Goal: Task Accomplishment & Management: Manage account settings

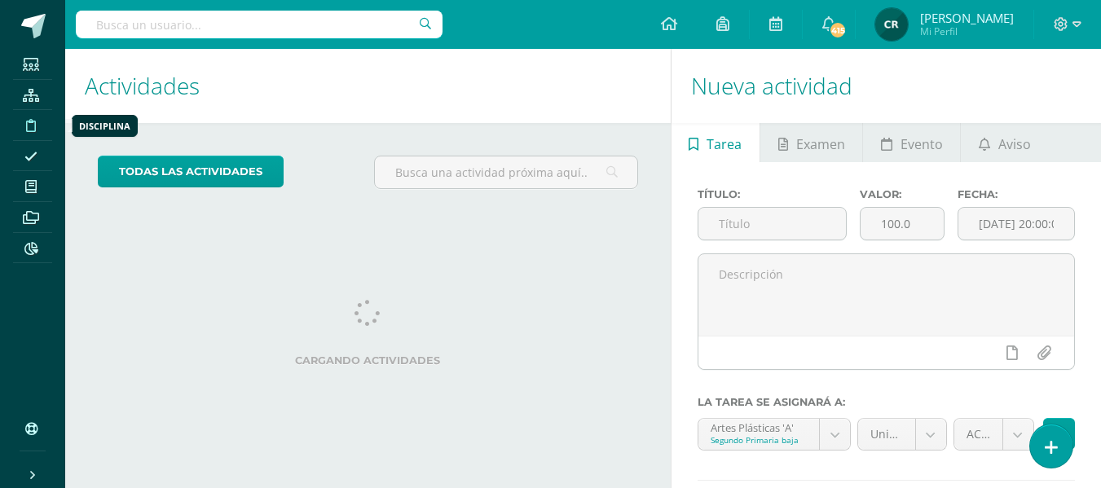
click at [32, 125] on icon at bounding box center [31, 125] width 10 height 13
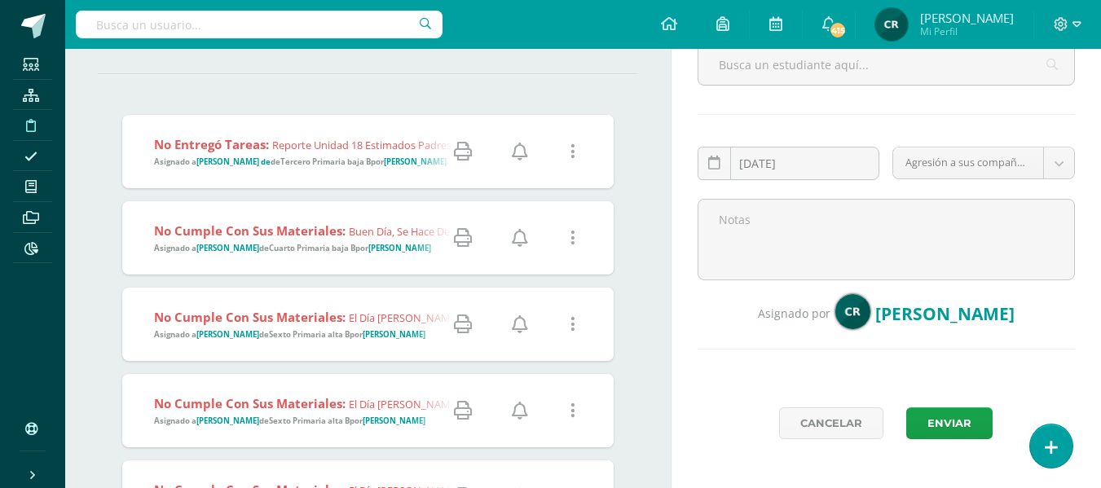
click at [310, 160] on strong "Tercero Primaria baja B" at bounding box center [325, 161] width 90 height 11
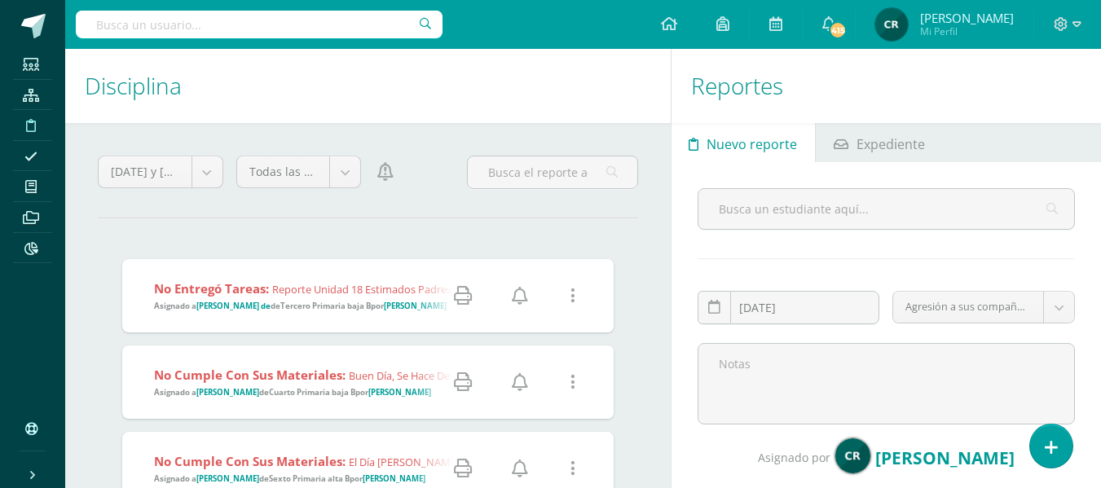
click at [327, 310] on strong "Tercero Primaria baja B" at bounding box center [325, 306] width 90 height 11
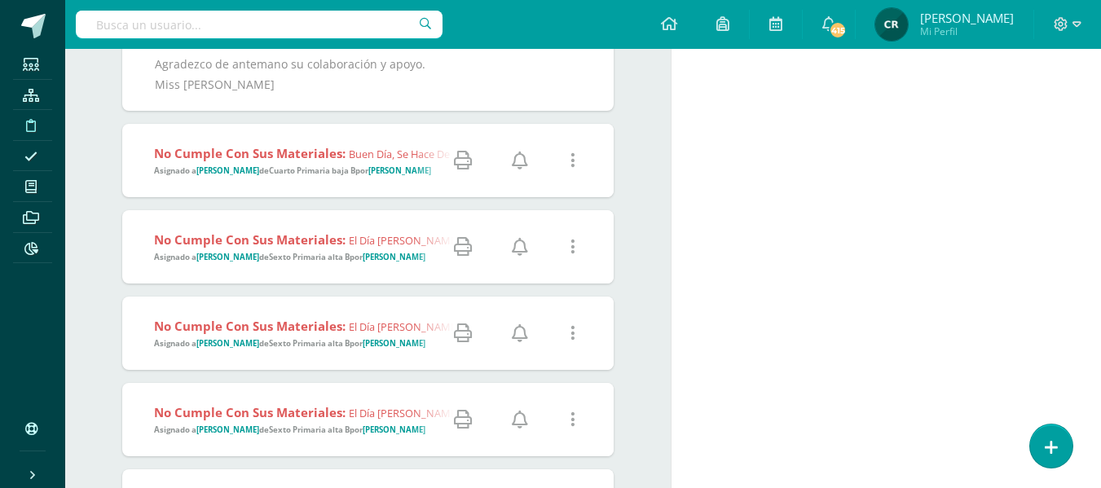
scroll to position [564, 0]
click at [340, 175] on strong "Cuarto Primaria baja B" at bounding box center [312, 170] width 86 height 11
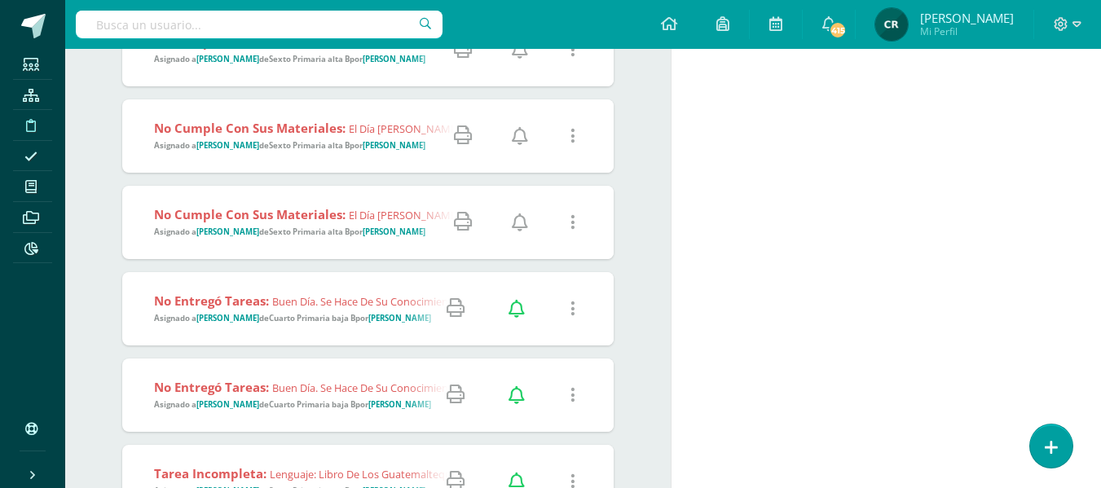
scroll to position [959, 0]
click at [325, 64] on strong "Sexto Primaria alta B" at bounding box center [309, 58] width 81 height 11
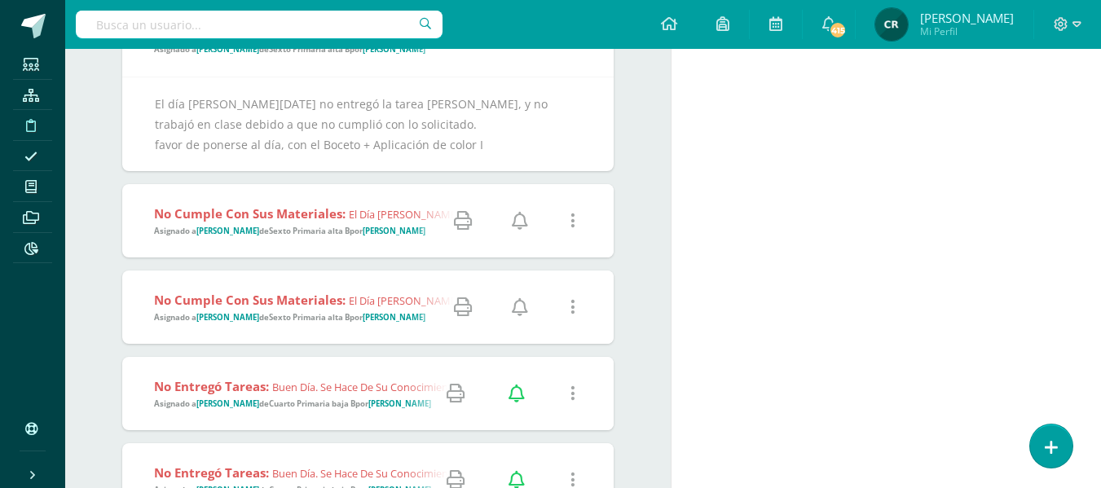
scroll to position [970, 0]
click at [581, 59] on link at bounding box center [573, 38] width 42 height 42
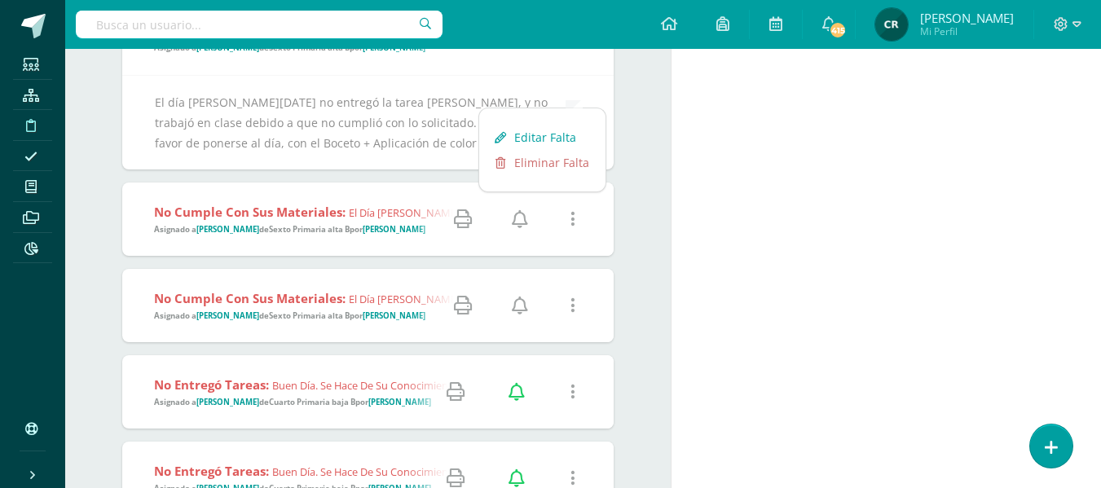
click at [559, 136] on link "Editar Falta" at bounding box center [542, 137] width 126 height 25
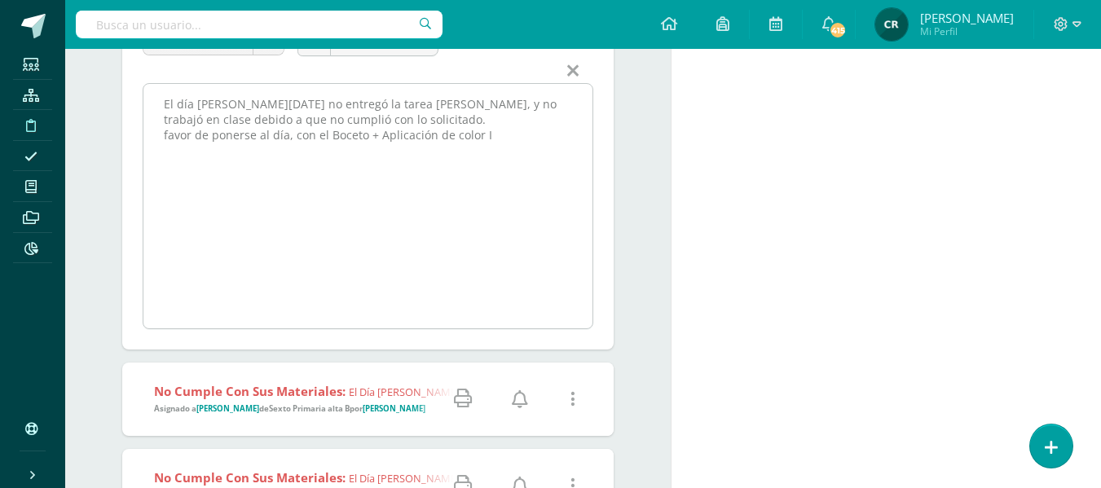
click at [373, 141] on textarea "El día [PERSON_NAME][DATE] no entregó la tarea [PERSON_NAME], y no trabajó en c…" at bounding box center [367, 206] width 449 height 244
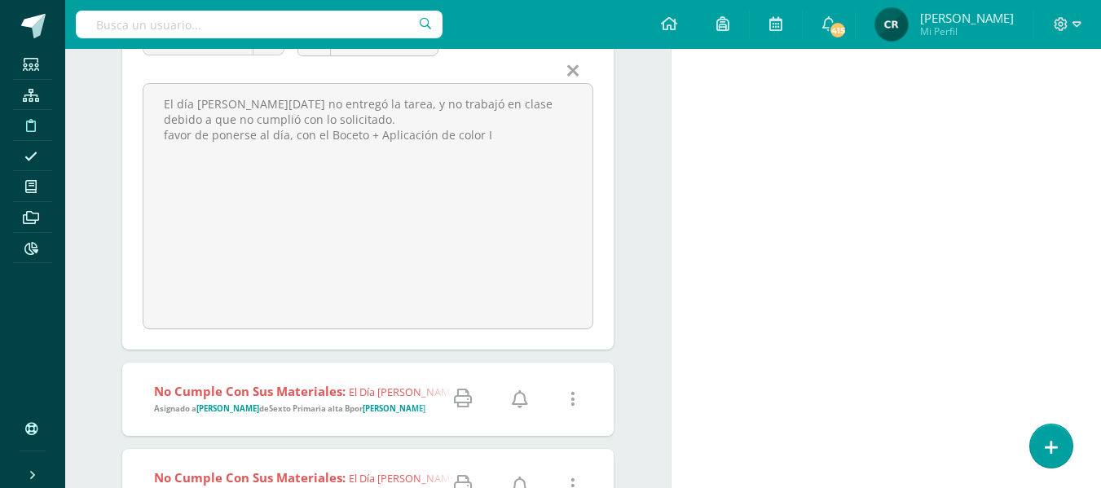
type textarea "El día de hoy no entregó la tarea, y no trabajó en clase debido a que no cumpli…"
click at [539, 33] on span "Guardar" at bounding box center [547, 18] width 58 height 30
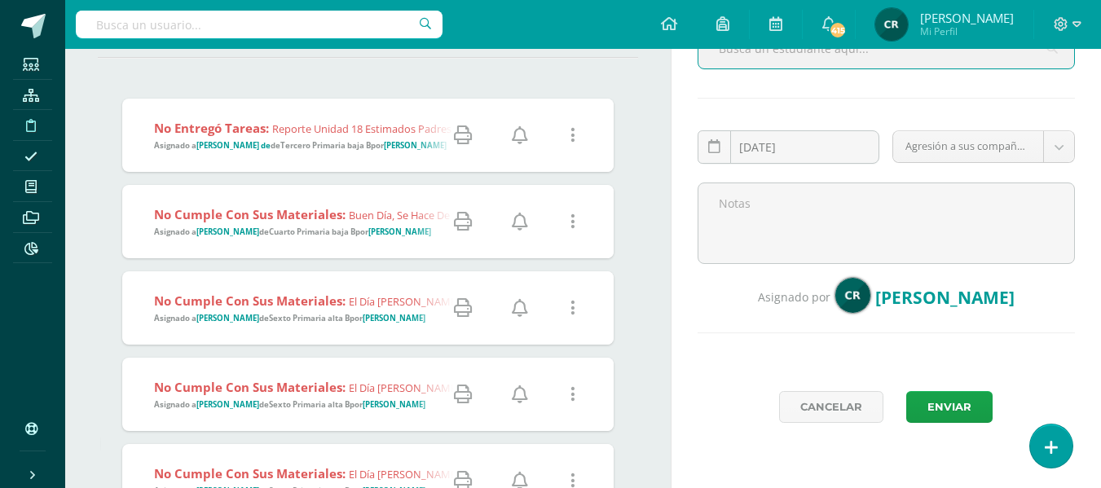
scroll to position [161, 0]
click at [518, 136] on icon at bounding box center [520, 134] width 16 height 18
click at [510, 224] on link at bounding box center [520, 221] width 42 height 42
click at [341, 318] on strong "Sexto Primaria alta B" at bounding box center [309, 317] width 81 height 11
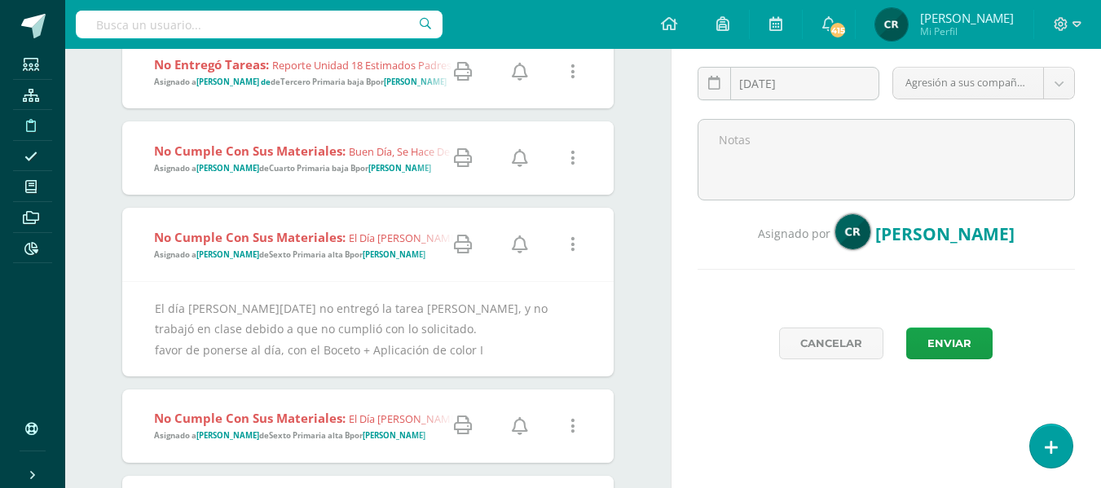
scroll to position [235, 0]
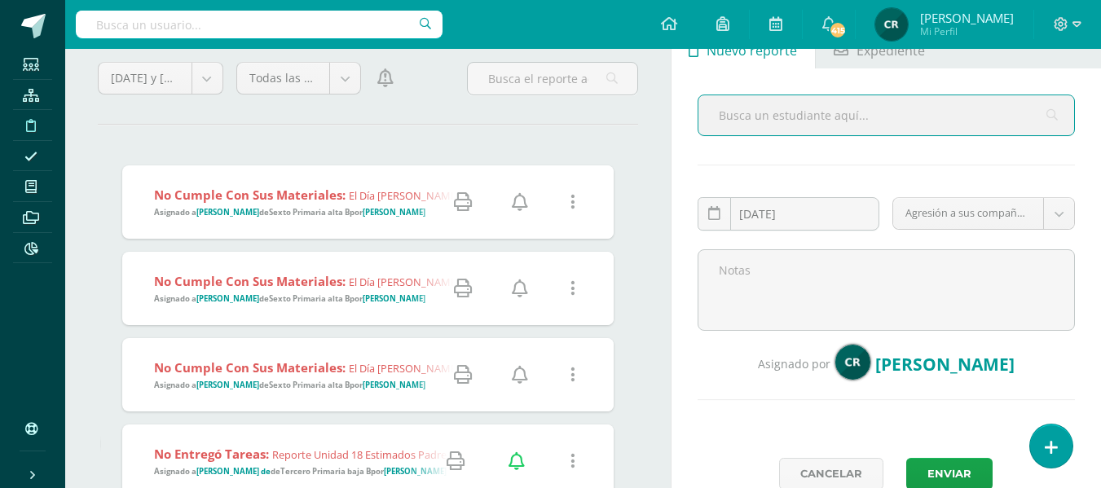
scroll to position [95, 0]
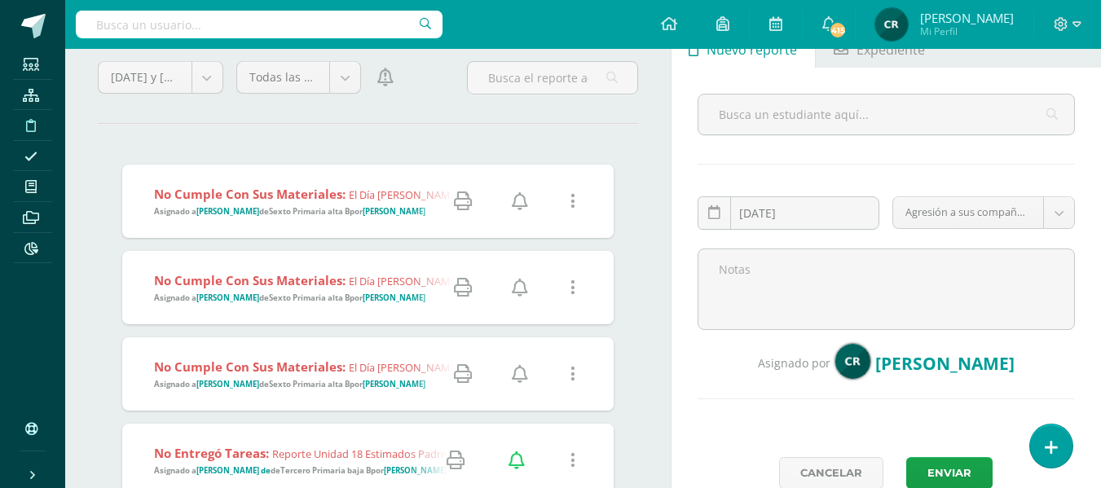
click at [350, 211] on strong "Sexto Primaria alta B" at bounding box center [309, 211] width 81 height 11
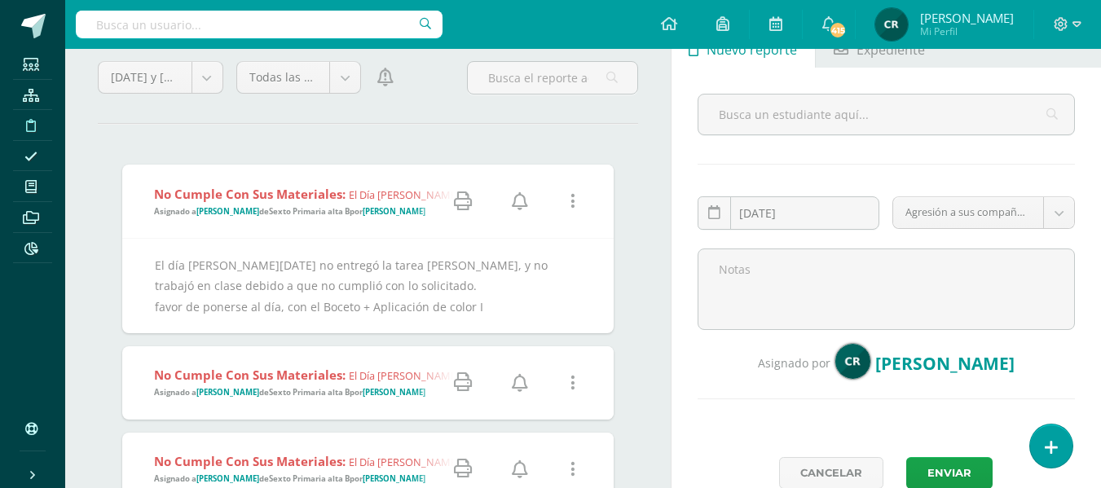
click at [574, 201] on icon at bounding box center [572, 201] width 5 height 18
click at [561, 259] on link "Editar Falta" at bounding box center [542, 259] width 126 height 25
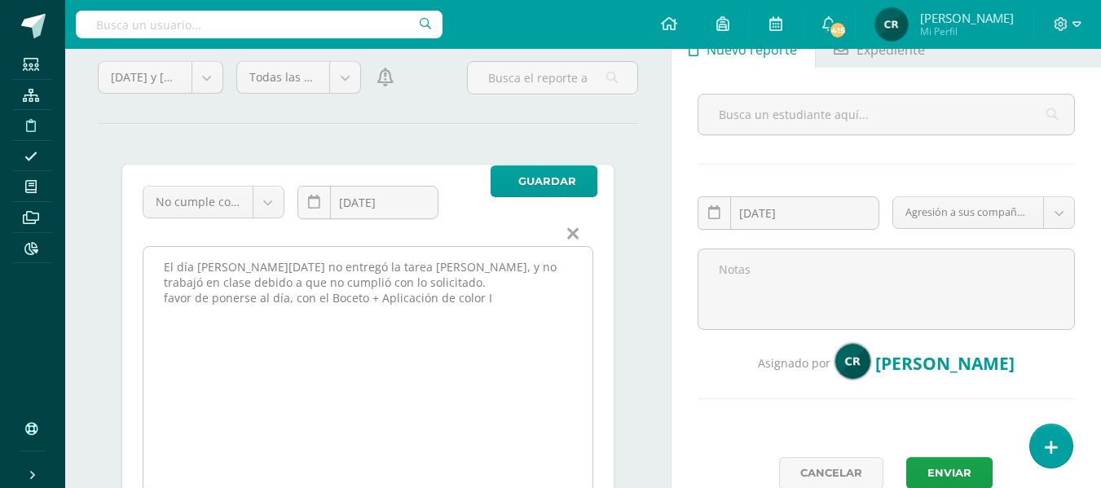
click at [218, 301] on textarea "El día [PERSON_NAME][DATE] no entregó la tarea [PERSON_NAME], y no trabajó en c…" at bounding box center [367, 369] width 449 height 244
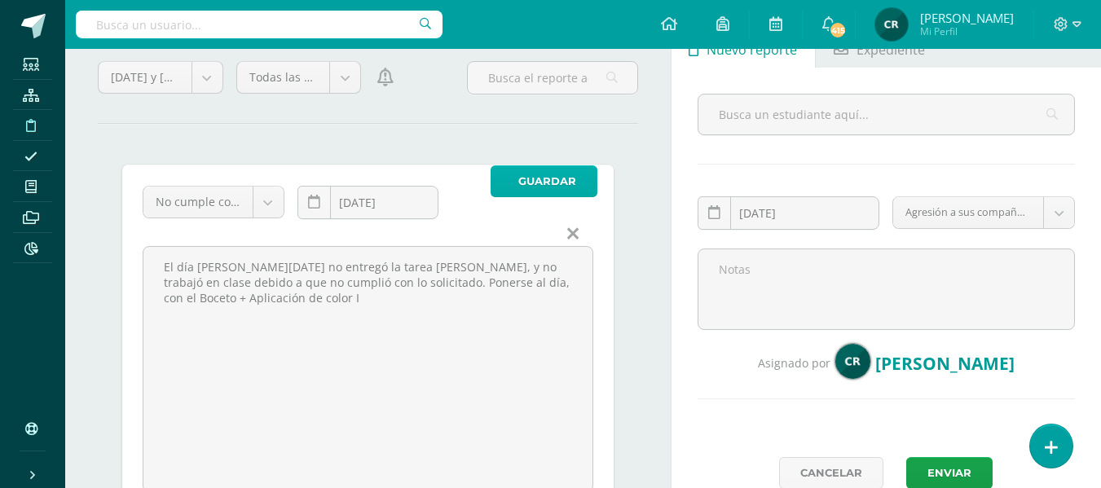
type textarea "El día de hoy no entregó la tarea Andrés, y no trabajó en clase debido a que no…"
click at [545, 183] on span "Guardar" at bounding box center [547, 181] width 58 height 30
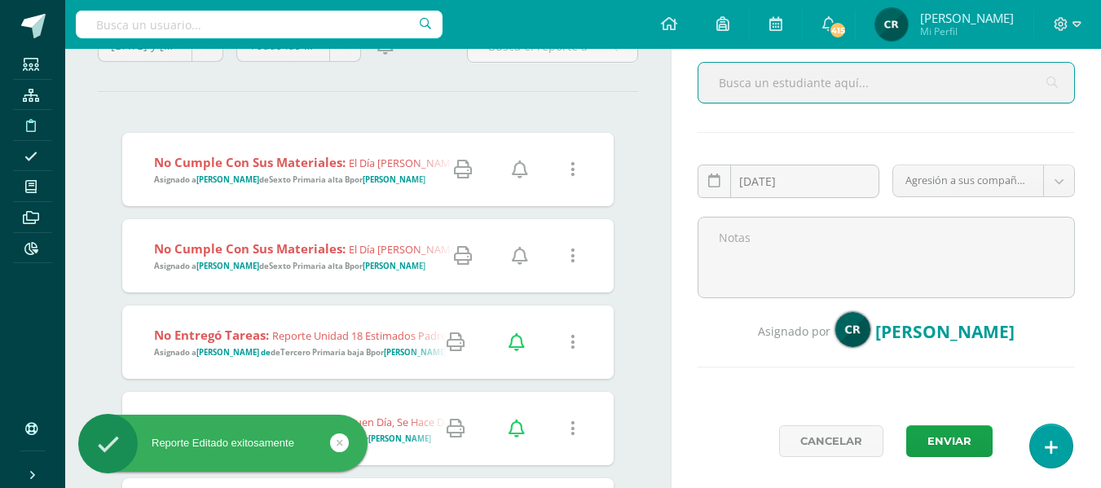
scroll to position [128, 0]
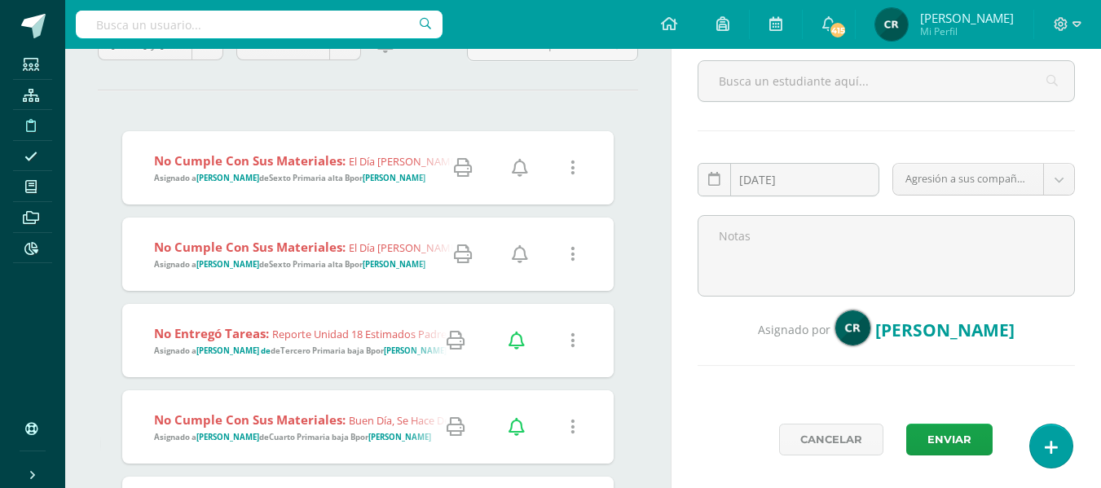
click at [515, 165] on icon at bounding box center [520, 168] width 16 height 18
click at [336, 261] on strong "Sexto Primaria alta B" at bounding box center [309, 264] width 81 height 11
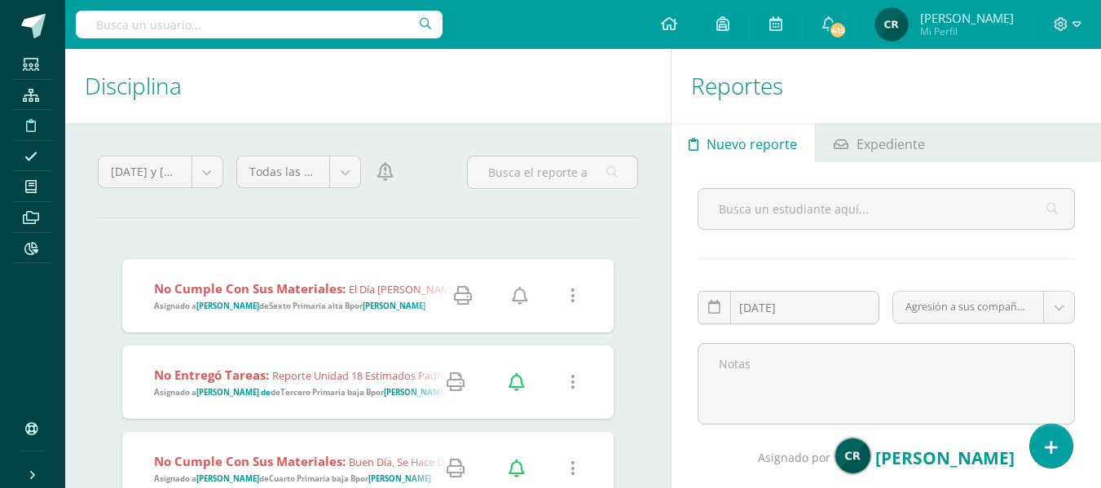
click at [574, 300] on icon at bounding box center [572, 296] width 5 height 18
click at [543, 351] on link "Editar Falta" at bounding box center [542, 353] width 126 height 25
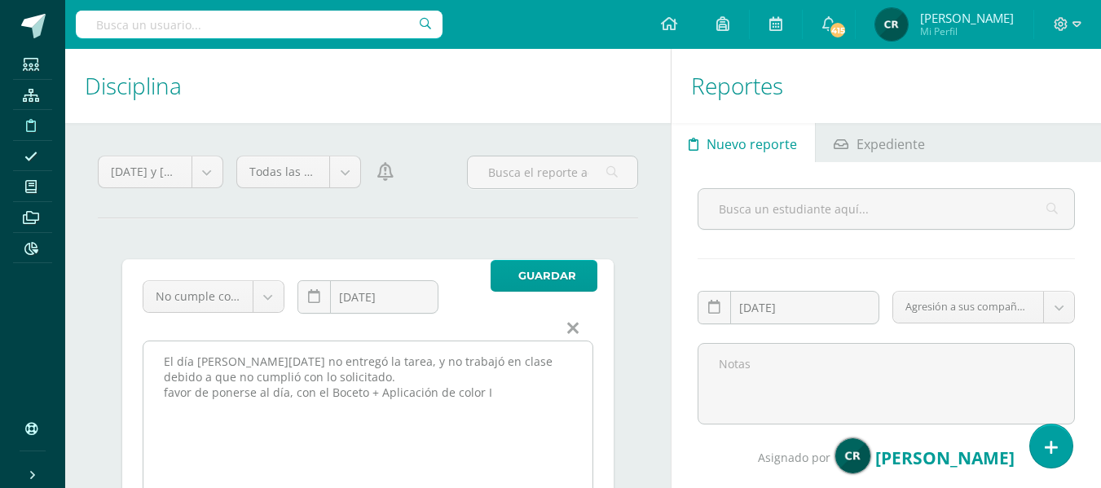
click at [167, 393] on textarea "El día [PERSON_NAME][DATE] no entregó la tarea, y no trabajó en clase debido a …" at bounding box center [367, 463] width 449 height 244
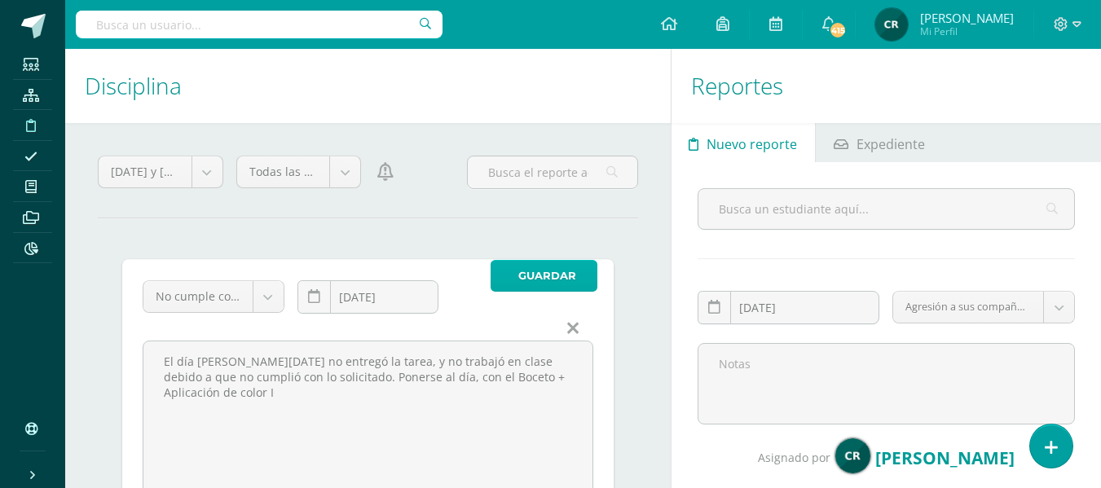
type textarea "El día [PERSON_NAME][DATE] no entregó la tarea, y no trabajó en clase debido a …"
click at [570, 271] on span "Guardar" at bounding box center [547, 276] width 58 height 30
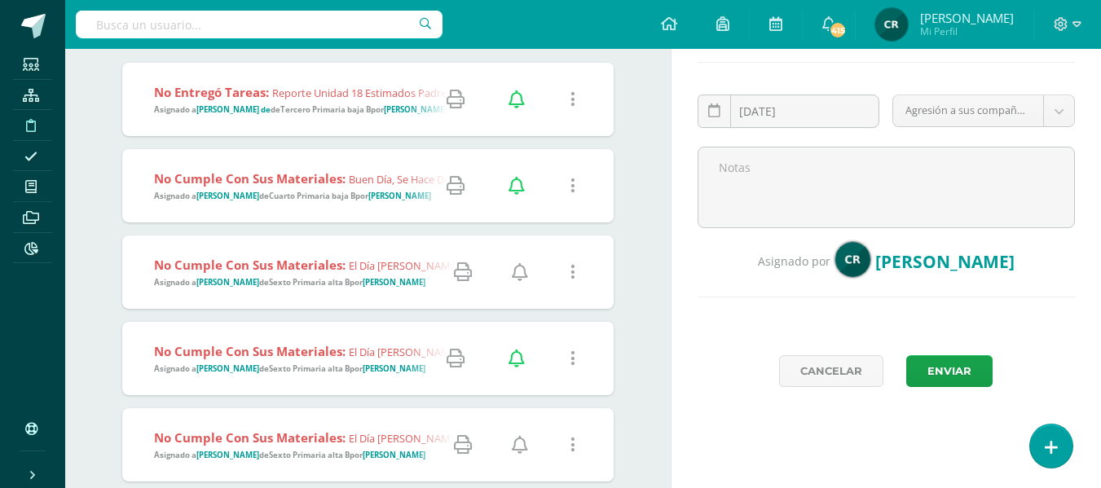
scroll to position [203, 0]
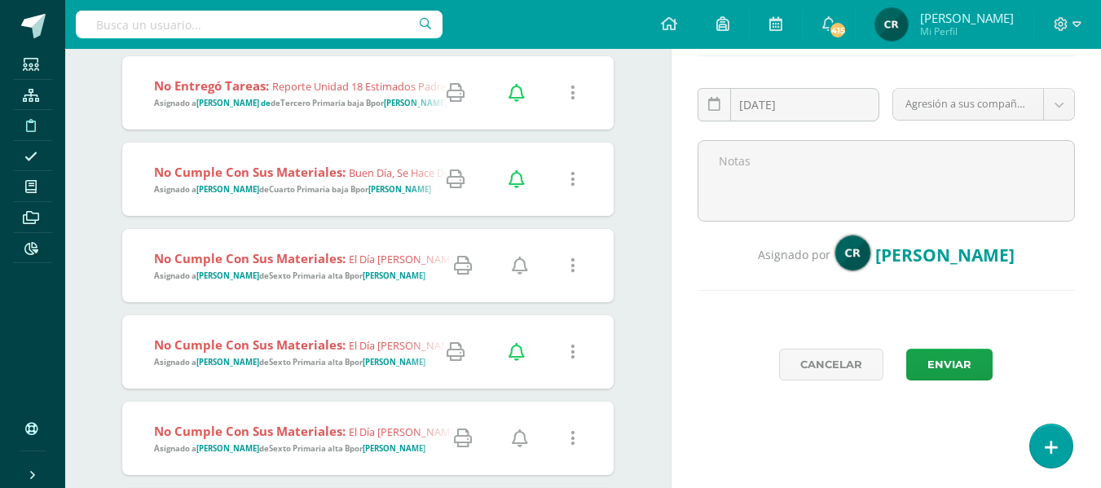
click at [326, 276] on strong "Sexto Primaria alta B" at bounding box center [309, 276] width 81 height 11
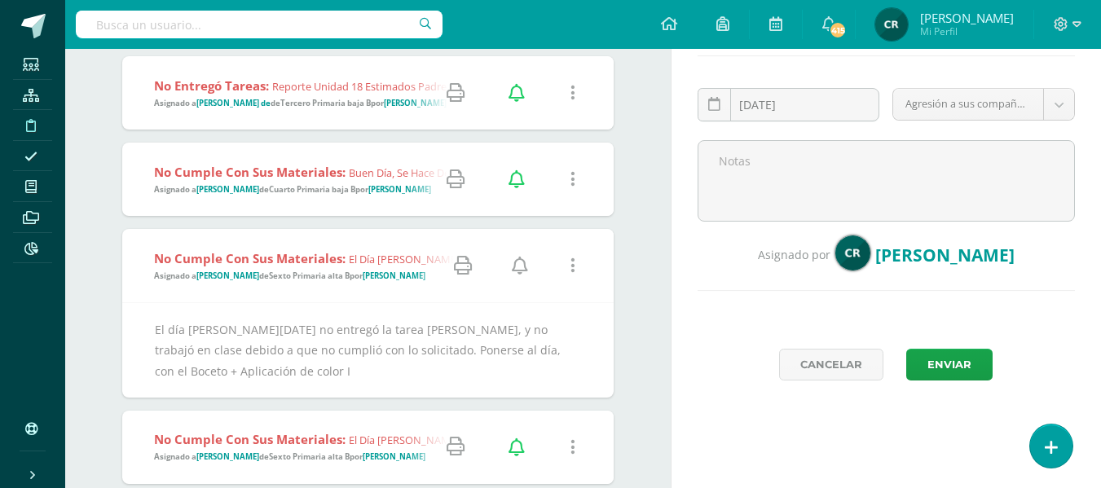
click at [517, 262] on icon at bounding box center [520, 266] width 16 height 18
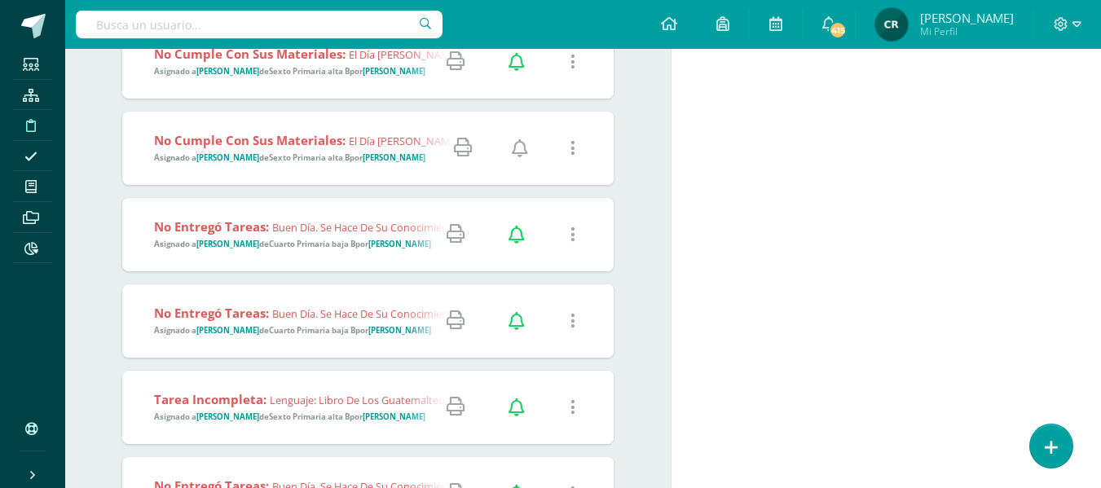
scroll to position [589, 0]
click at [323, 152] on strong "Sexto Primaria alta B" at bounding box center [309, 157] width 81 height 11
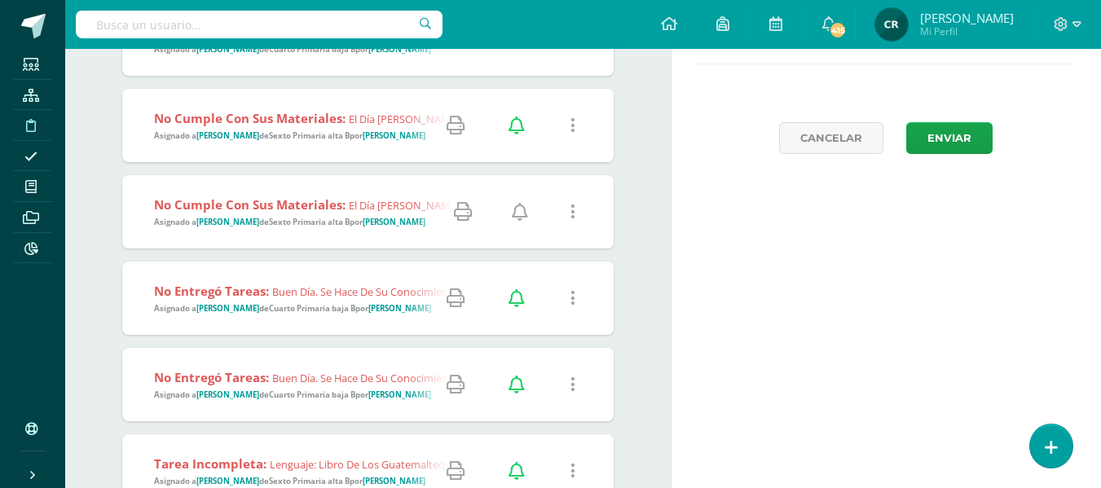
scroll to position [430, 0]
click at [521, 212] on icon at bounding box center [520, 211] width 16 height 18
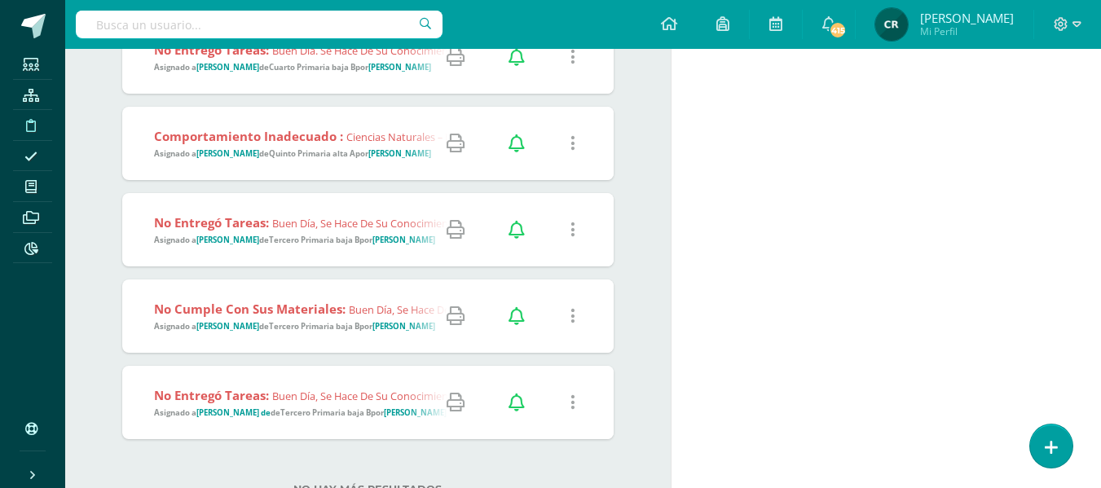
scroll to position [1100, 0]
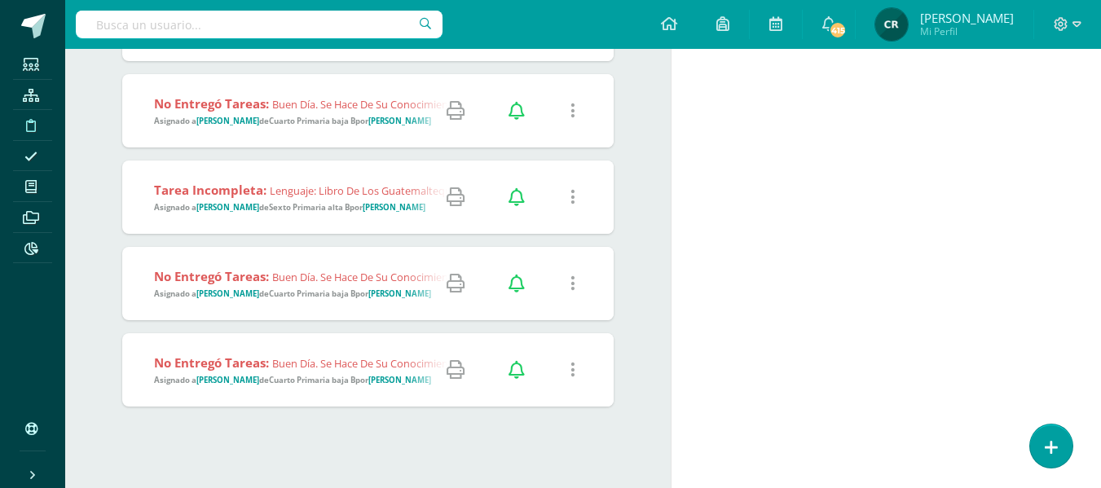
scroll to position [749, 0]
